Goal: Navigation & Orientation: Find specific page/section

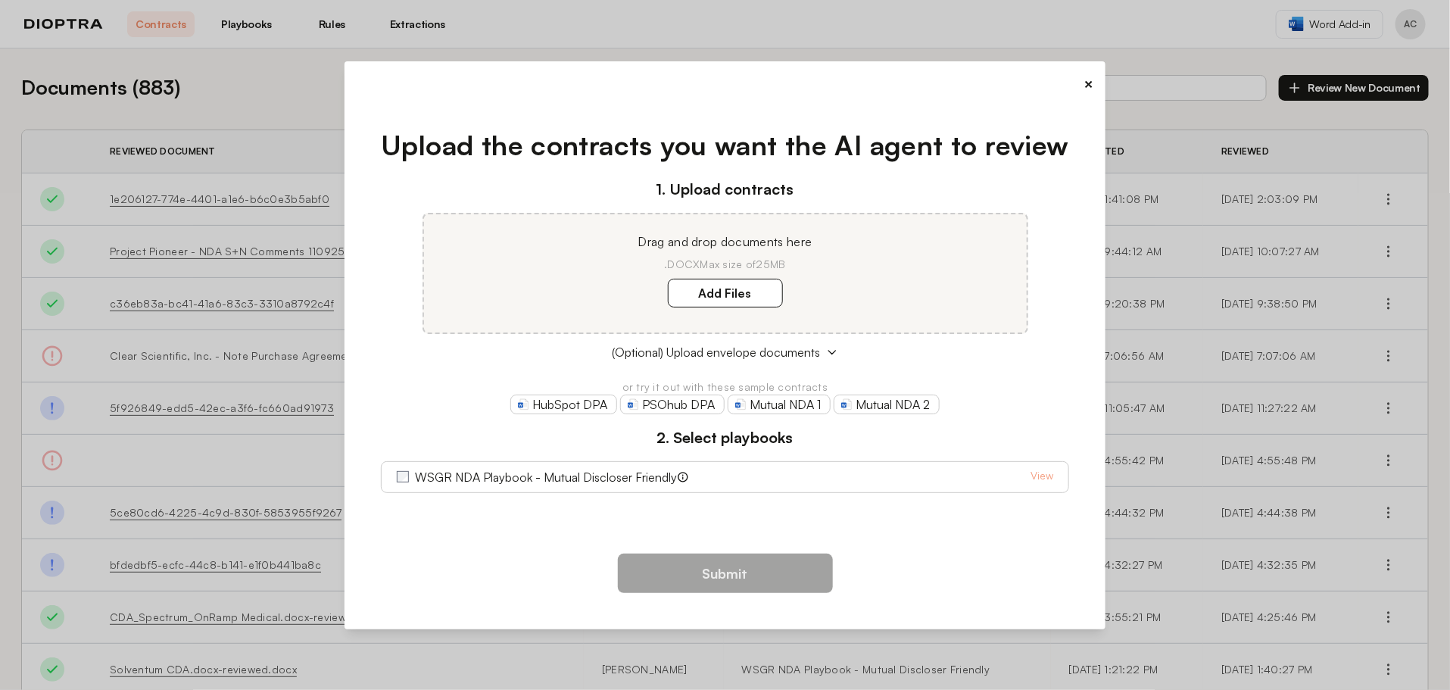
click at [1088, 89] on button "×" at bounding box center [1088, 83] width 10 height 21
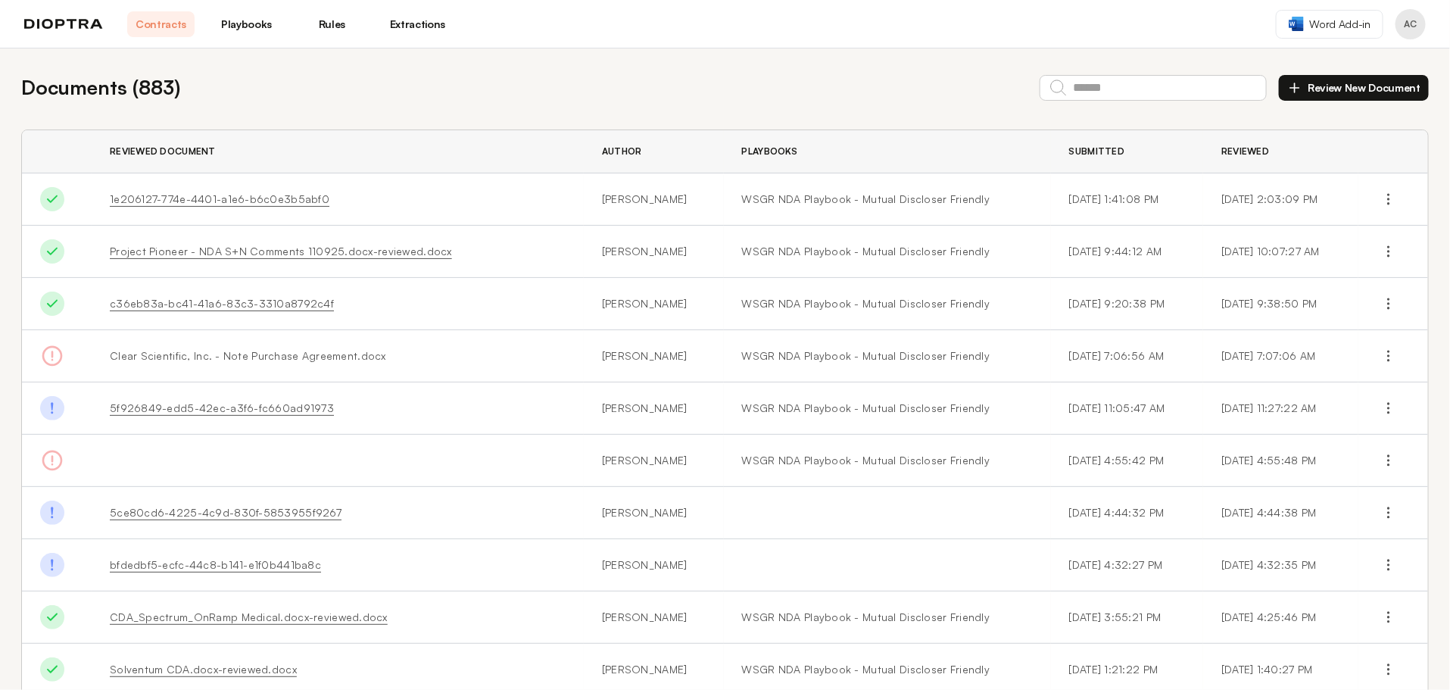
click at [1413, 28] on button "Profile menu" at bounding box center [1410, 24] width 30 height 30
click at [591, 80] on div "Documents ( 883 ) Review New Document" at bounding box center [724, 88] width 1407 height 30
click at [306, 28] on link "Rules" at bounding box center [331, 24] width 67 height 26
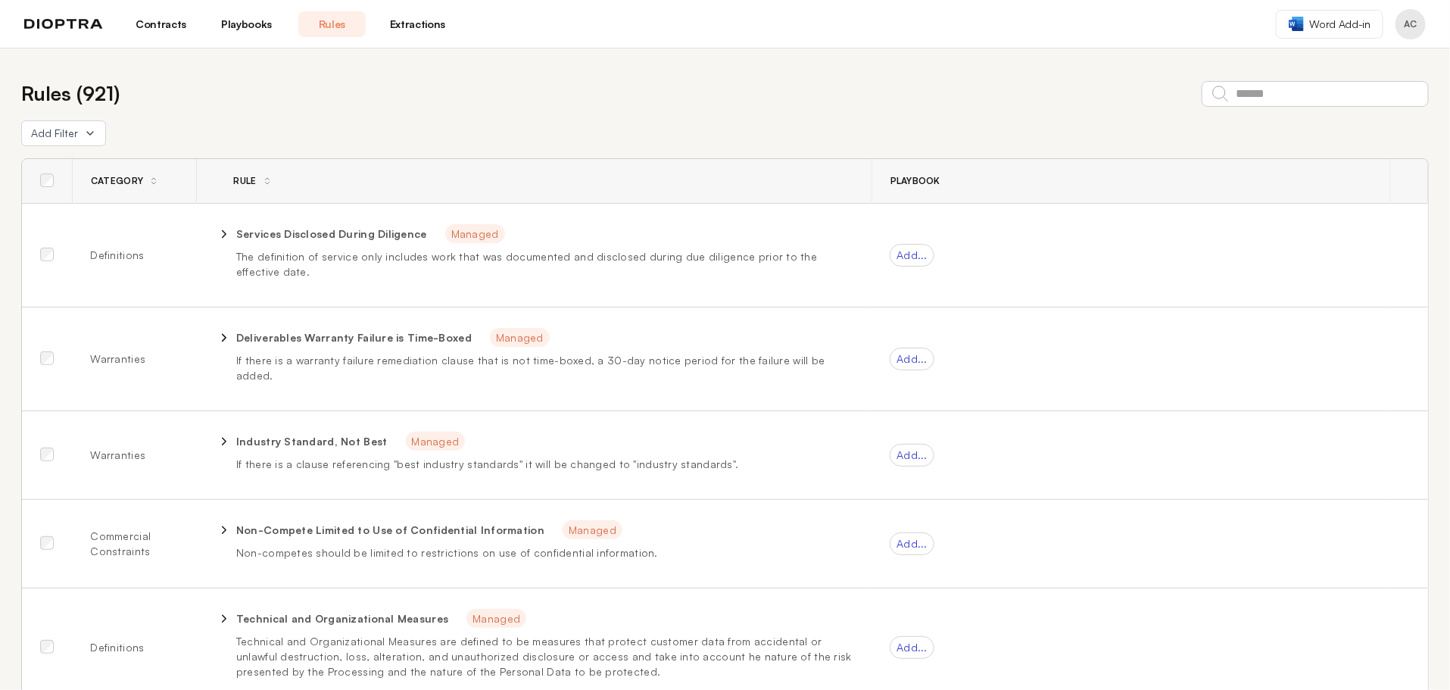
click at [258, 31] on link "Playbooks" at bounding box center [246, 24] width 67 height 26
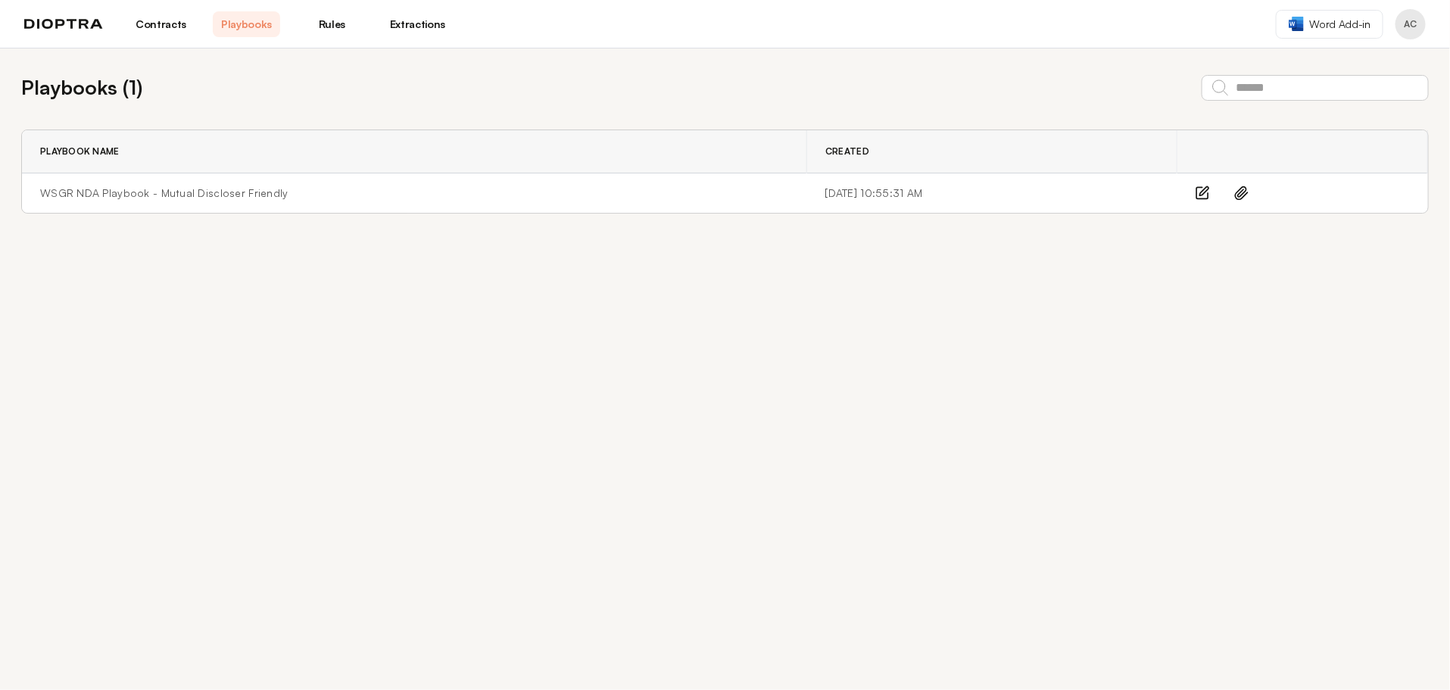
click at [410, 31] on link "Extractions" at bounding box center [417, 24] width 67 height 26
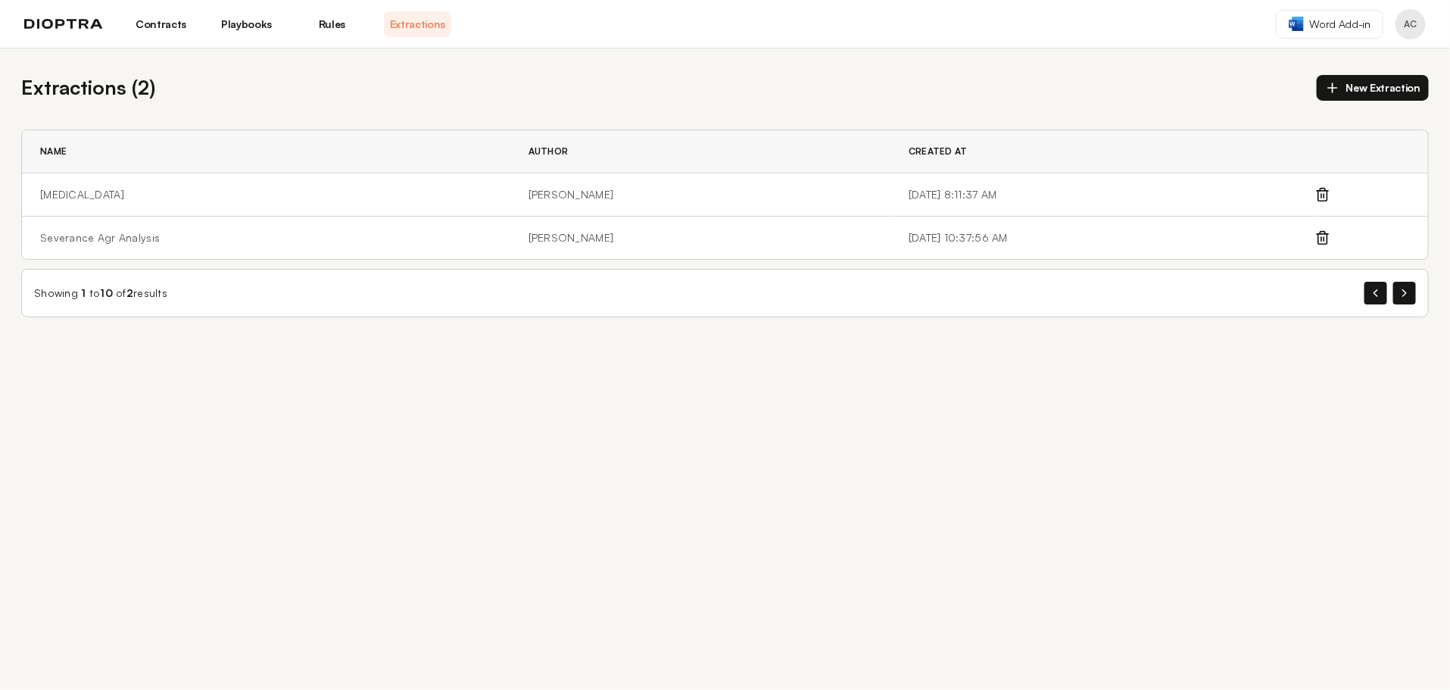
click at [1410, 29] on button "Profile menu" at bounding box center [1410, 24] width 30 height 30
click at [1380, 61] on button "Profile" at bounding box center [1353, 62] width 144 height 27
